Goal: Transaction & Acquisition: Purchase product/service

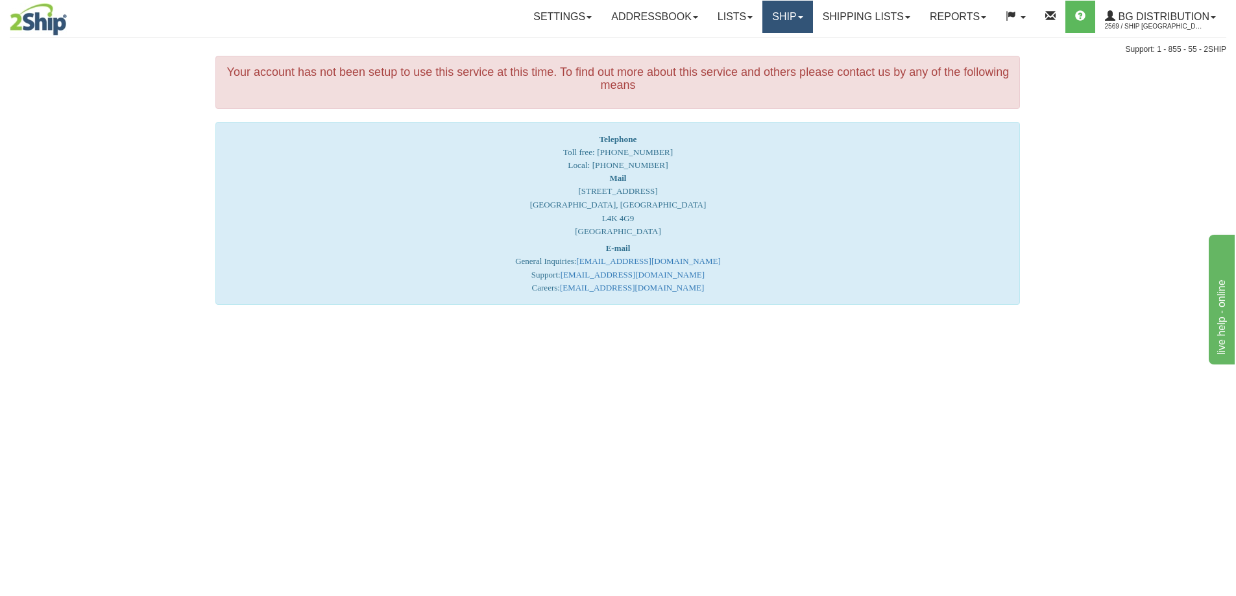
click at [770, 18] on link "Ship" at bounding box center [787, 17] width 50 height 32
click at [747, 46] on span "Ship Screen" at bounding box center [747, 45] width 49 height 10
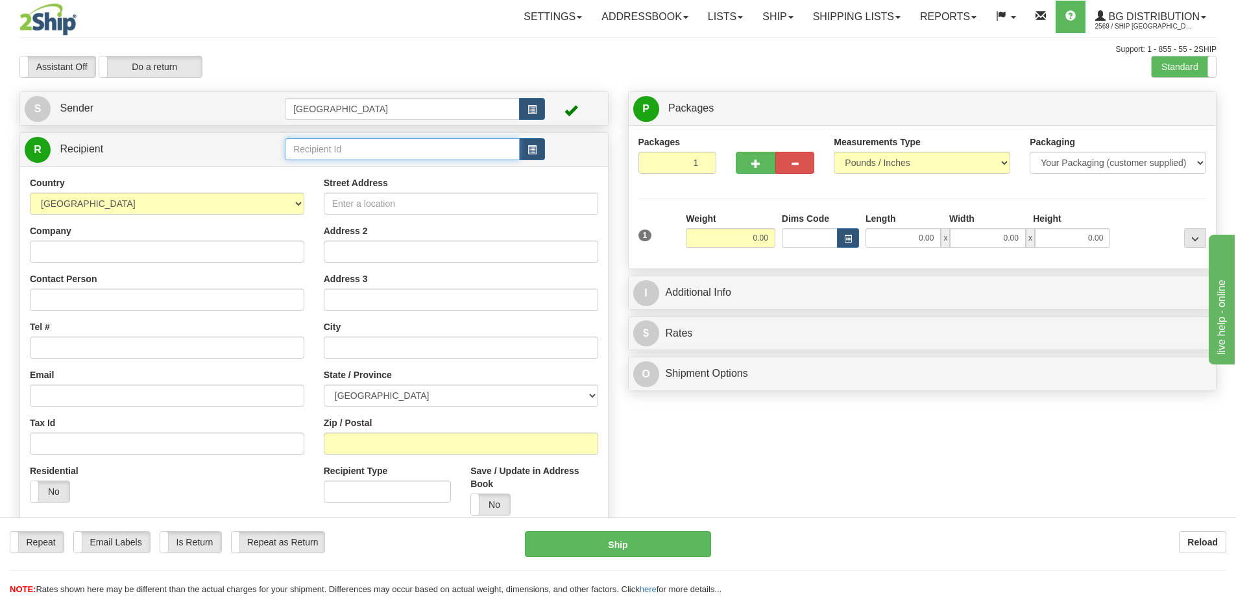
click at [341, 146] on input "text" at bounding box center [402, 149] width 235 height 22
click at [313, 169] on div "80120" at bounding box center [400, 169] width 223 height 14
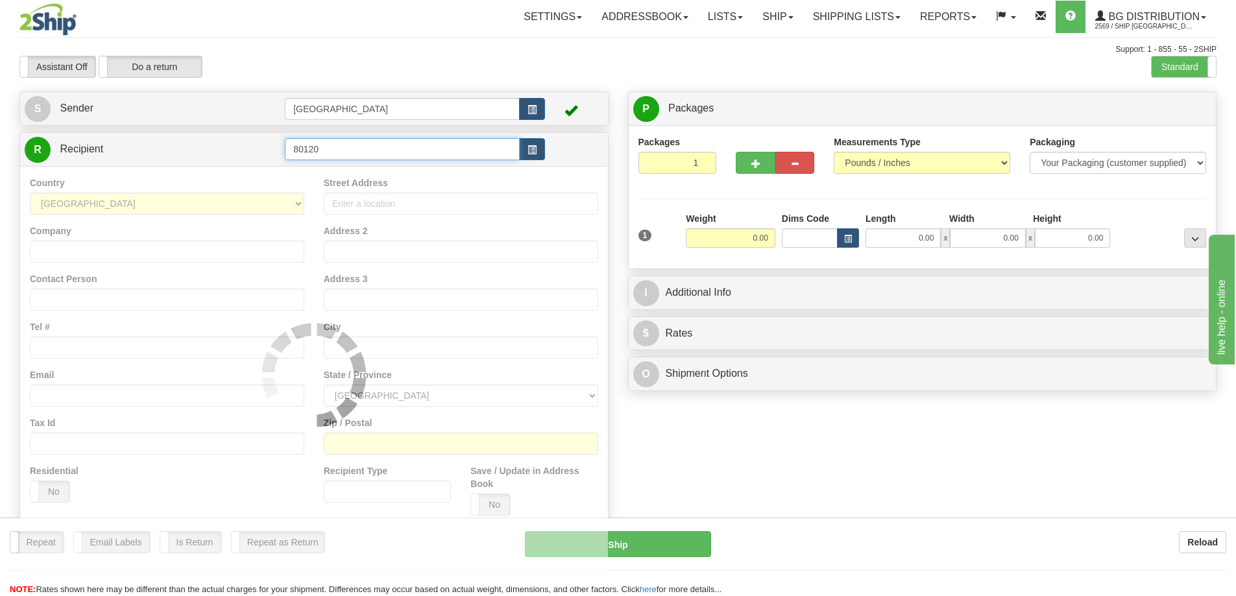
type input "80120"
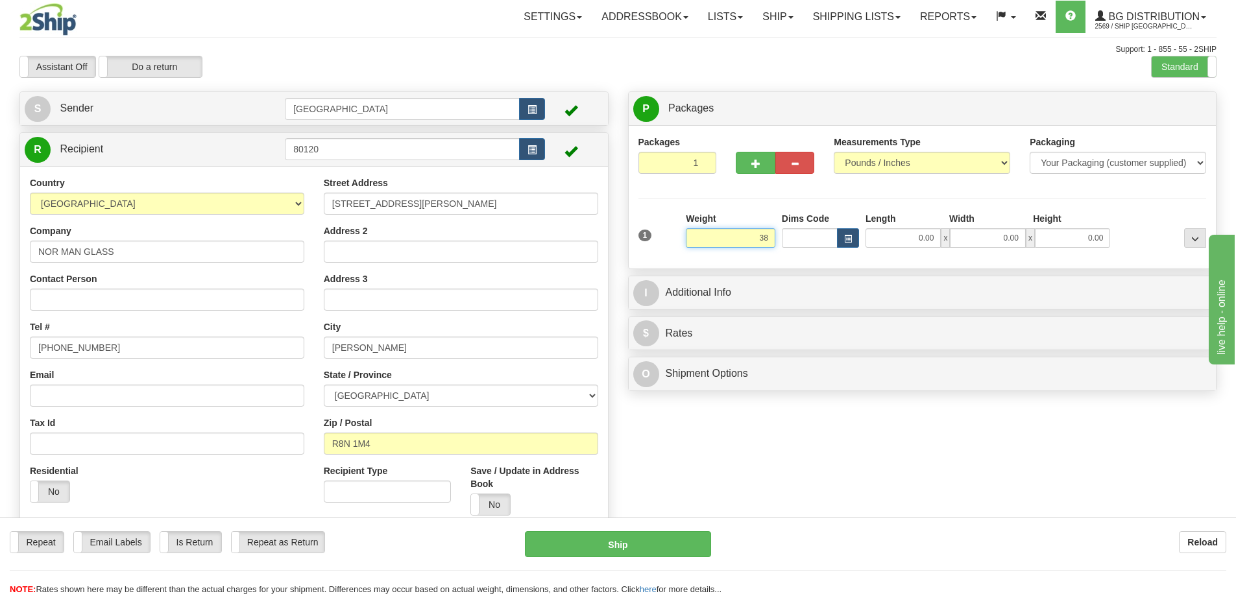
type input "38.00"
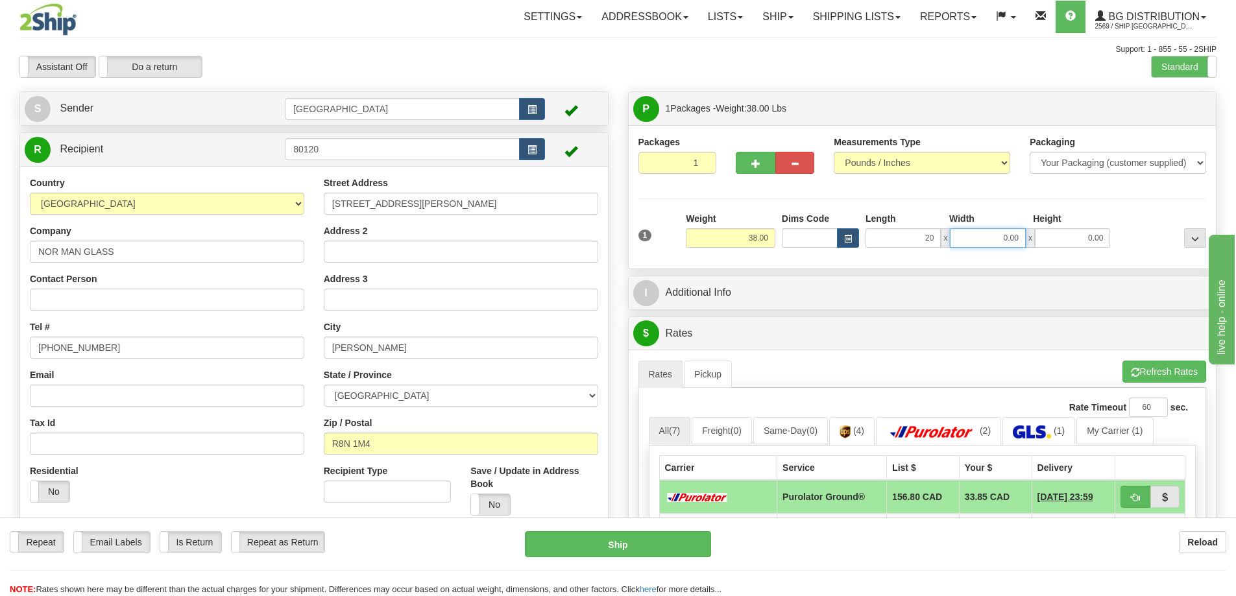
type input "20.00"
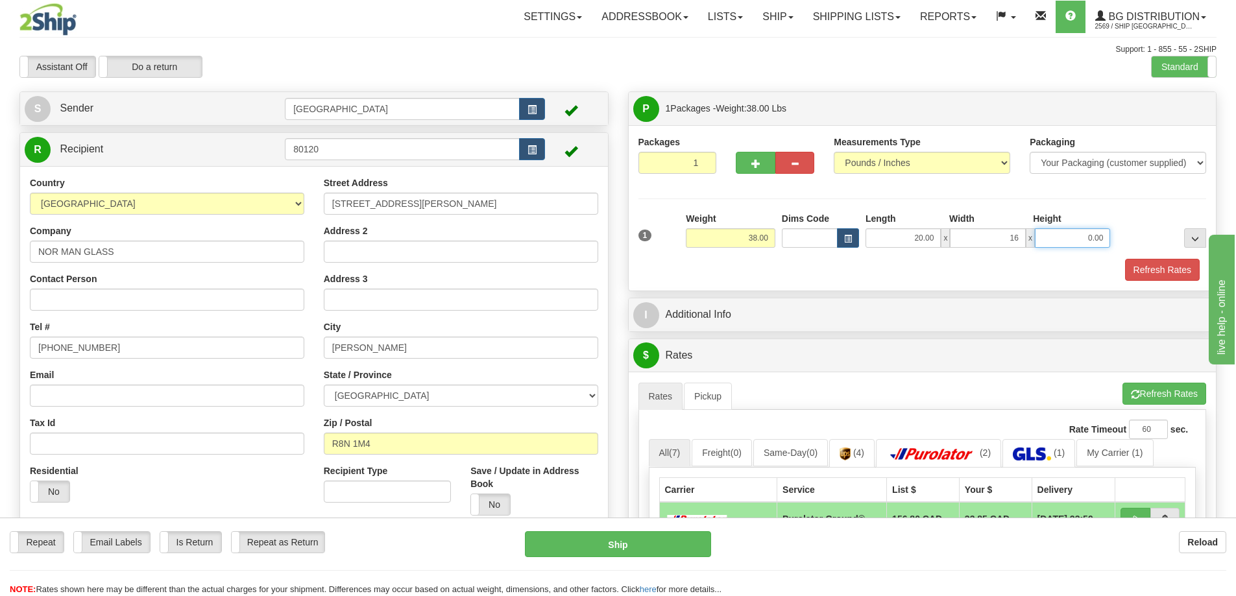
type input "16.00"
type input "8.00"
click at [1162, 267] on button "Refresh Rates" at bounding box center [1162, 270] width 75 height 22
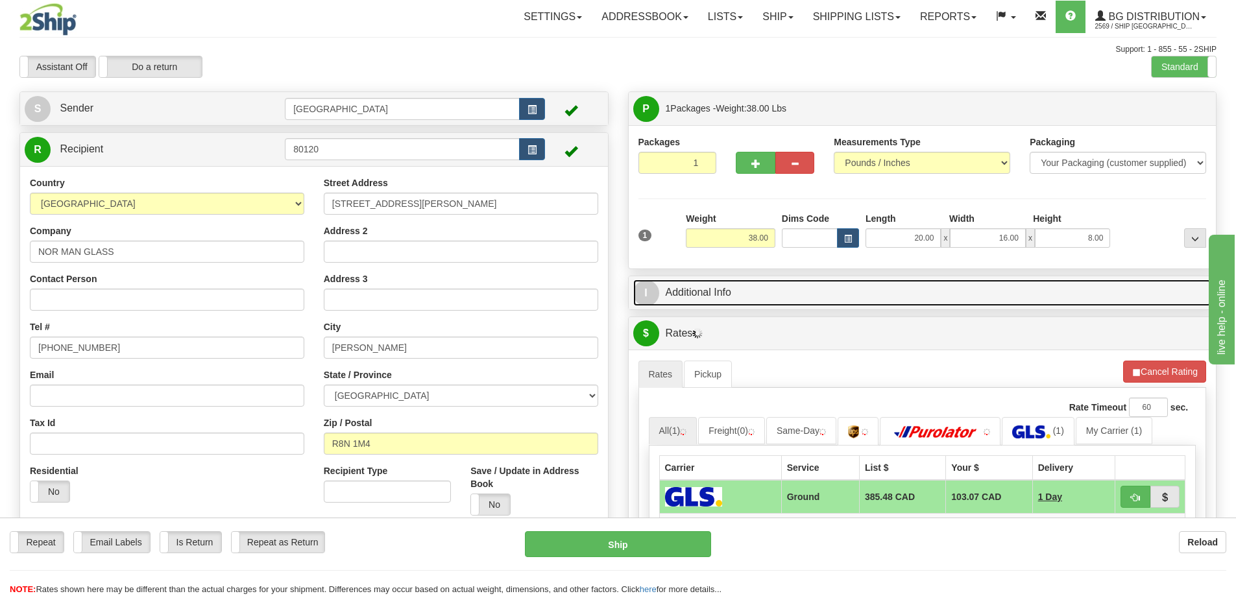
click at [866, 293] on link "I Additional Info" at bounding box center [922, 293] width 579 height 27
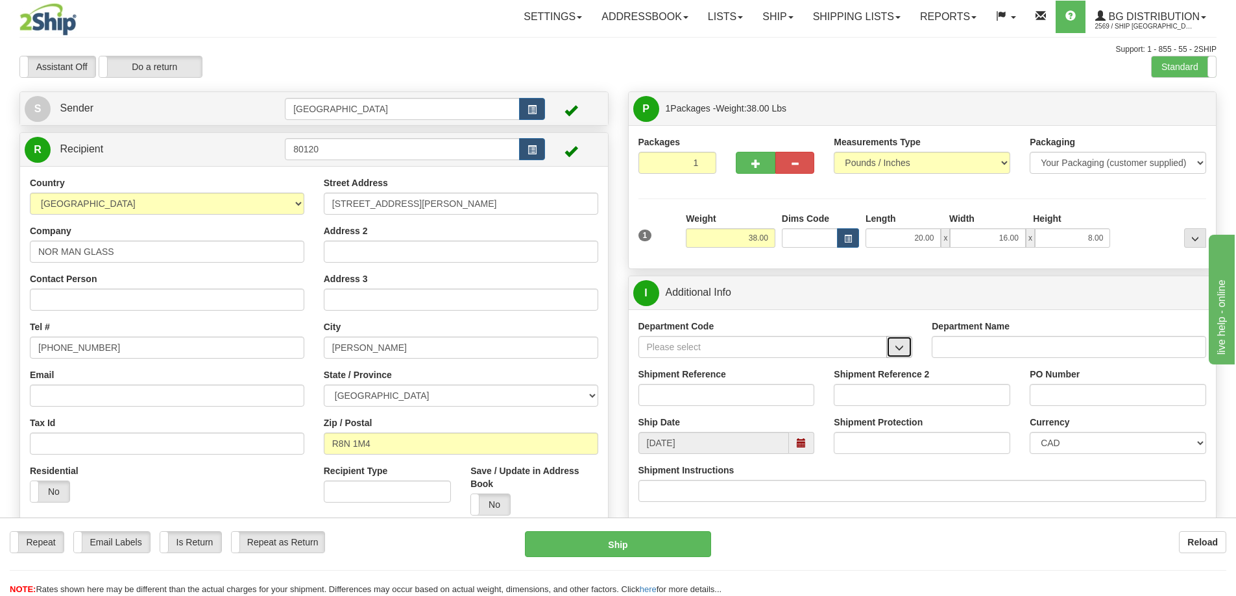
click at [895, 352] on button "button" at bounding box center [899, 347] width 26 height 22
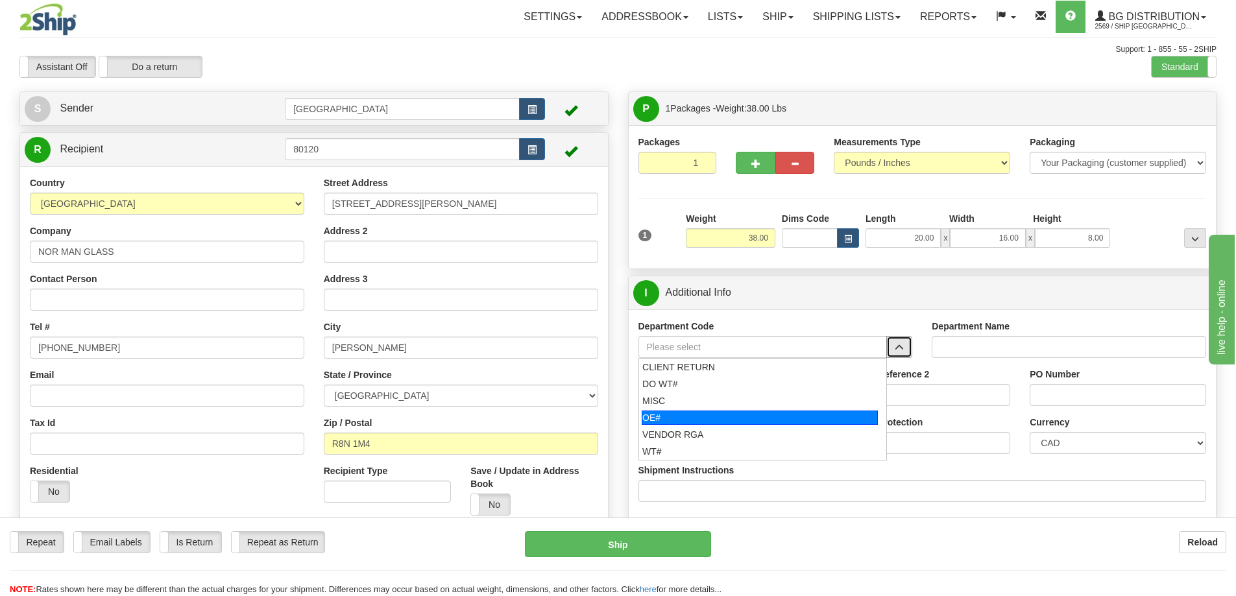
click at [767, 419] on div "OE#" at bounding box center [760, 418] width 236 height 14
type input "OE#"
type input "ORDERS"
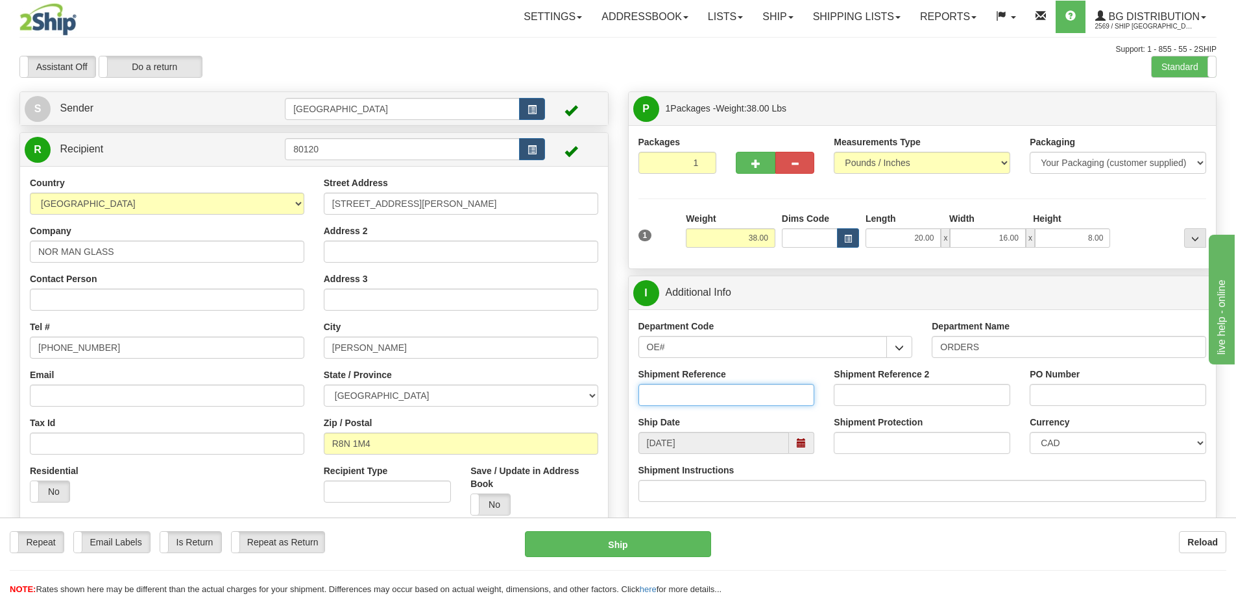
click at [753, 392] on input "Shipment Reference" at bounding box center [726, 395] width 176 height 22
type input "90040163-00"
click at [1054, 395] on input "PO Number" at bounding box center [1118, 395] width 176 height 22
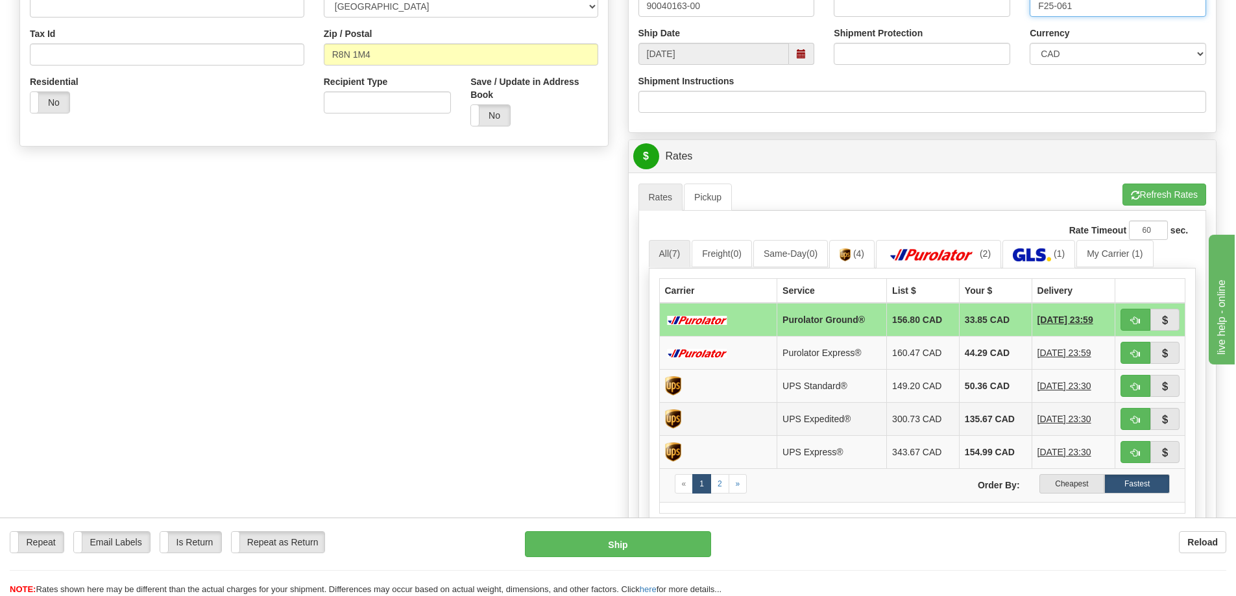
scroll to position [454, 0]
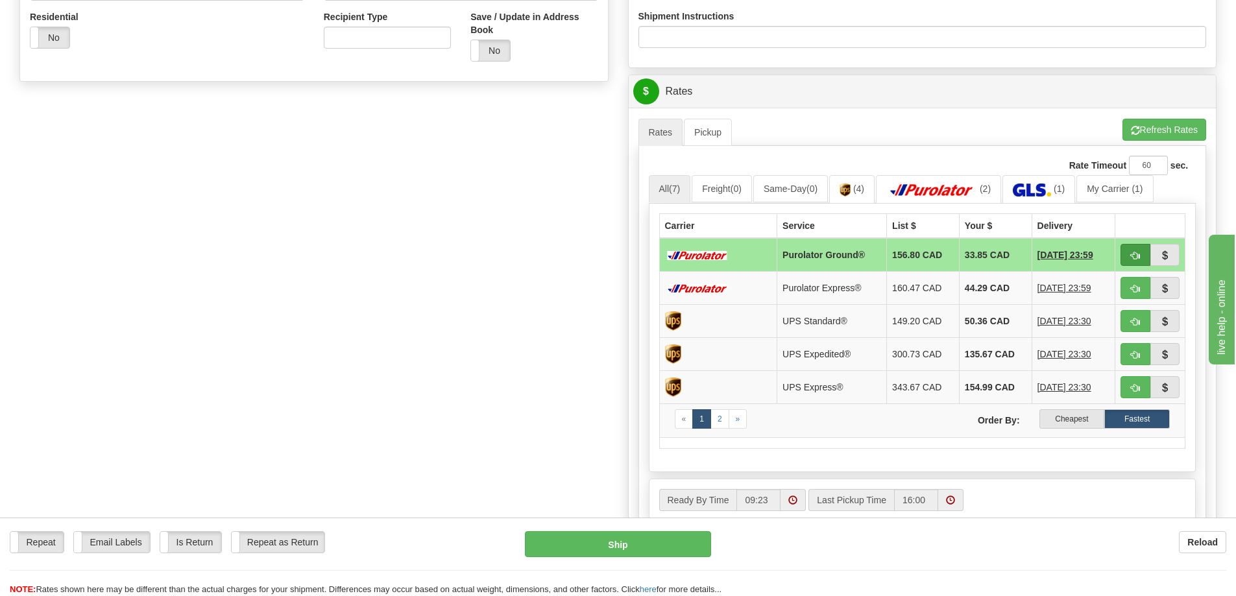
type input "F25-061"
click at [1129, 252] on button "button" at bounding box center [1135, 255] width 30 height 22
type input "260"
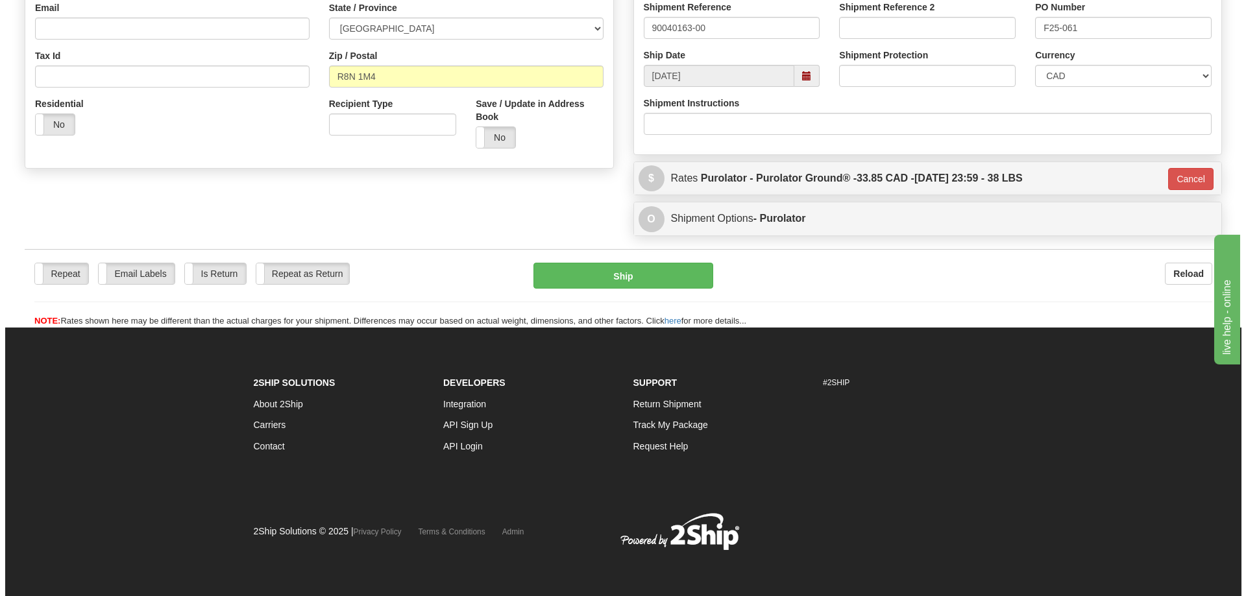
scroll to position [368, 0]
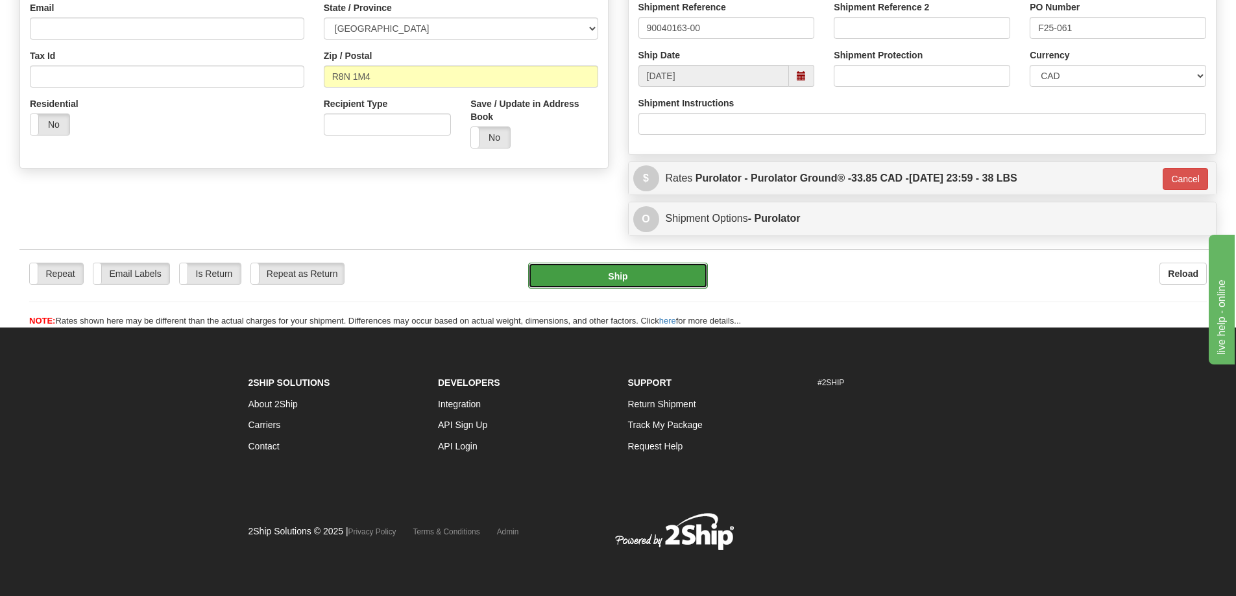
click at [652, 274] on button "Ship" at bounding box center [618, 276] width 180 height 26
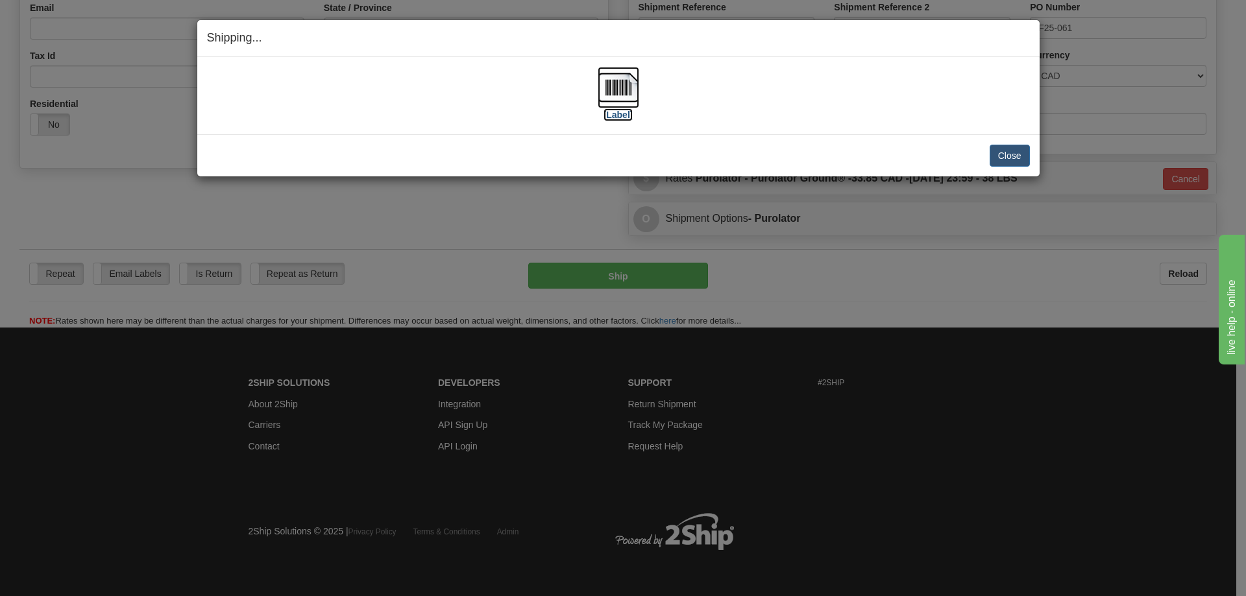
click at [624, 117] on label "[Label]" at bounding box center [618, 114] width 30 height 13
click at [1011, 155] on button "Close" at bounding box center [1009, 156] width 40 height 22
